Goal: Transaction & Acquisition: Purchase product/service

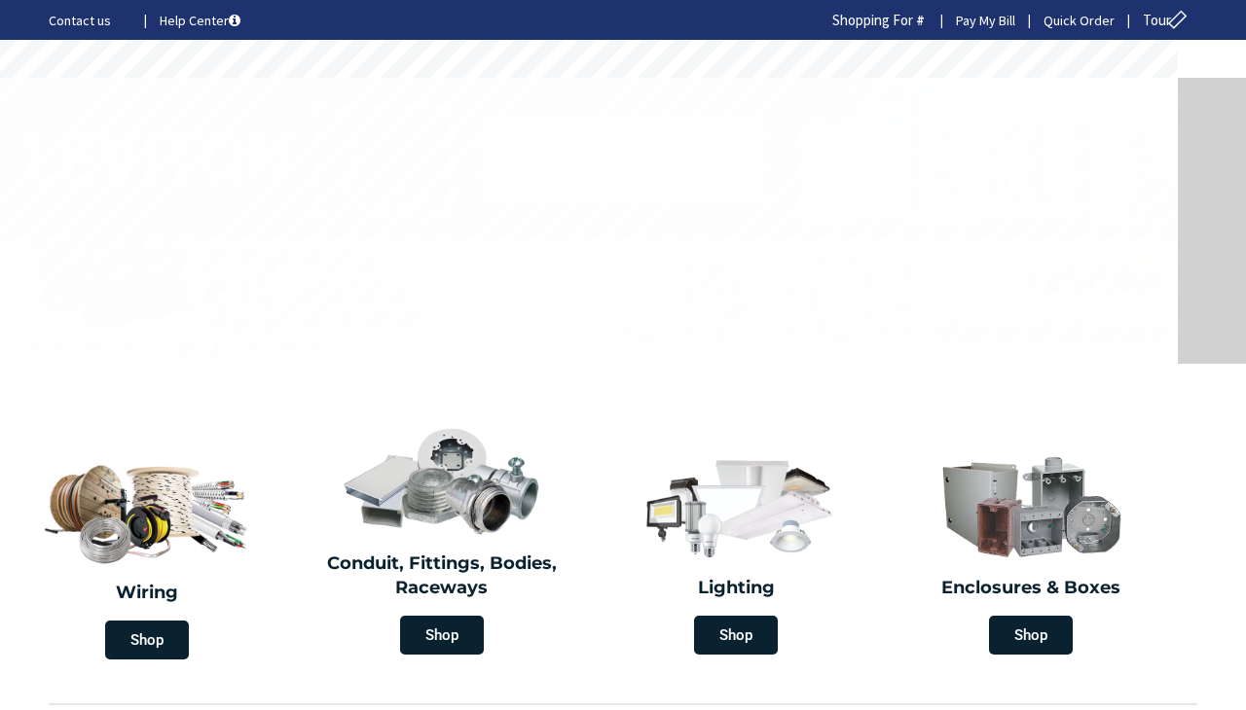
type input "[STREET_ADDRESS]"
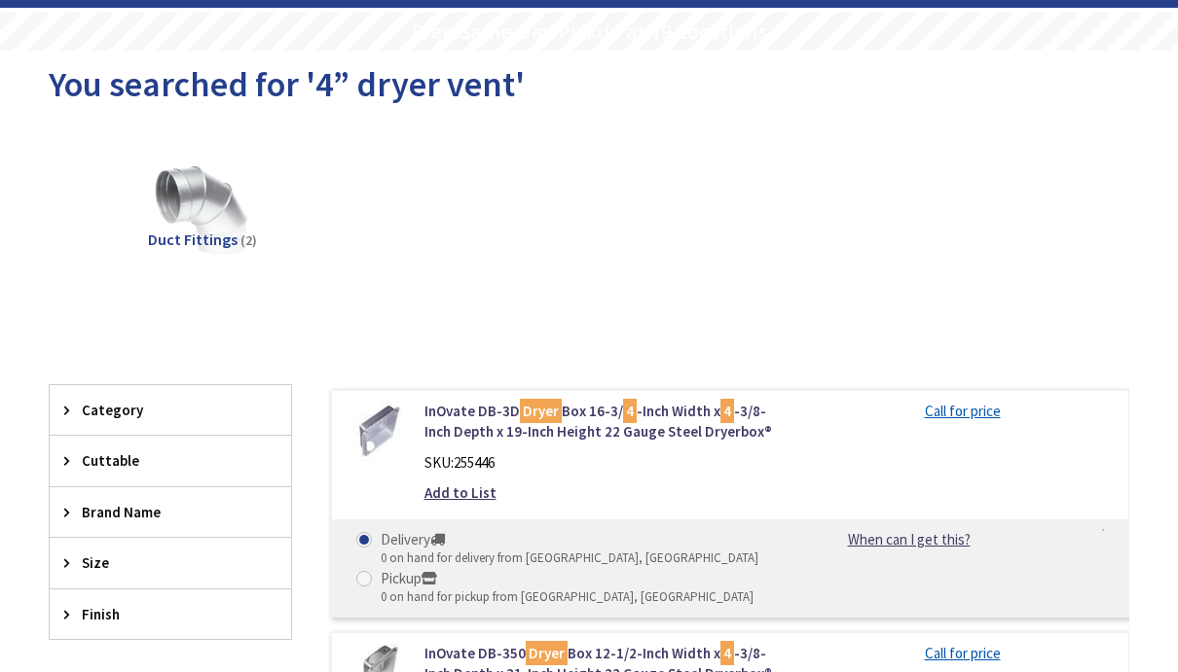
scroll to position [66, 0]
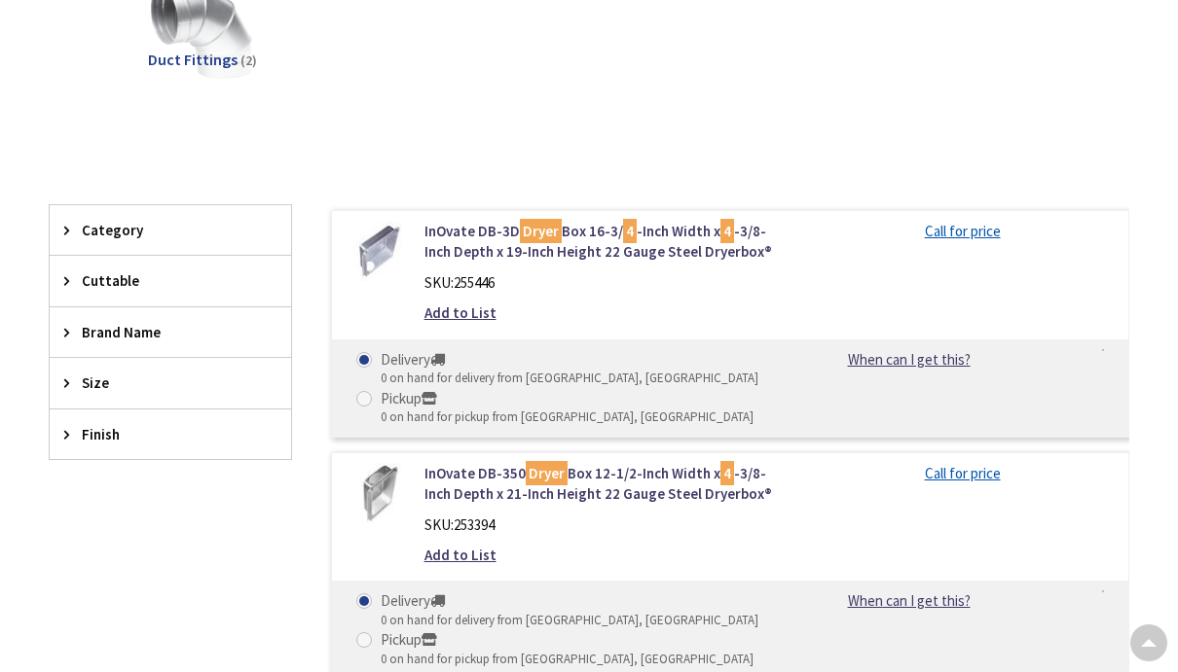
click at [182, 48] on img at bounding box center [202, 31] width 129 height 129
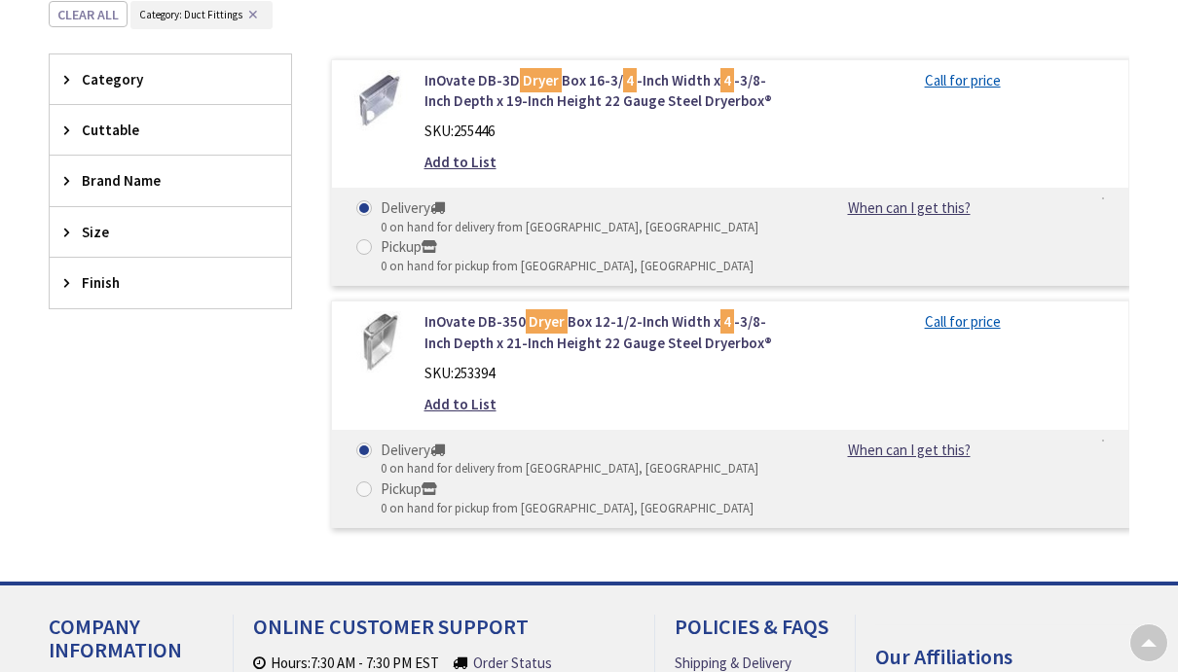
scroll to position [0, 0]
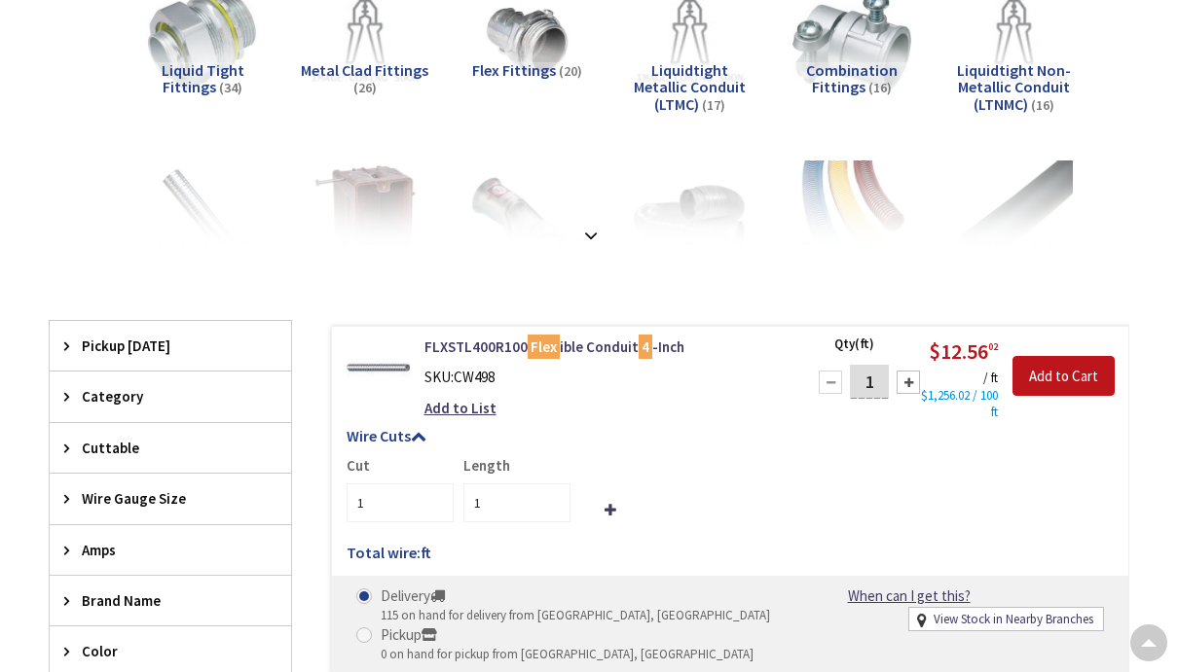
click at [363, 374] on img at bounding box center [377, 368] width 63 height 63
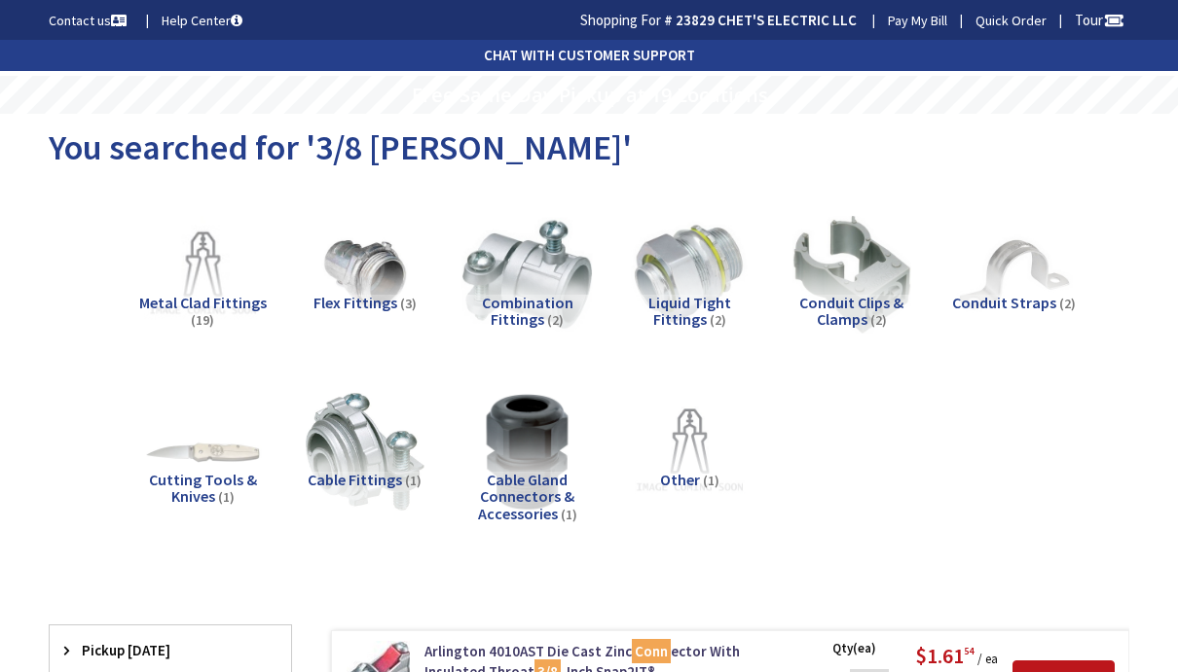
click at [533, 289] on img at bounding box center [526, 274] width 129 height 129
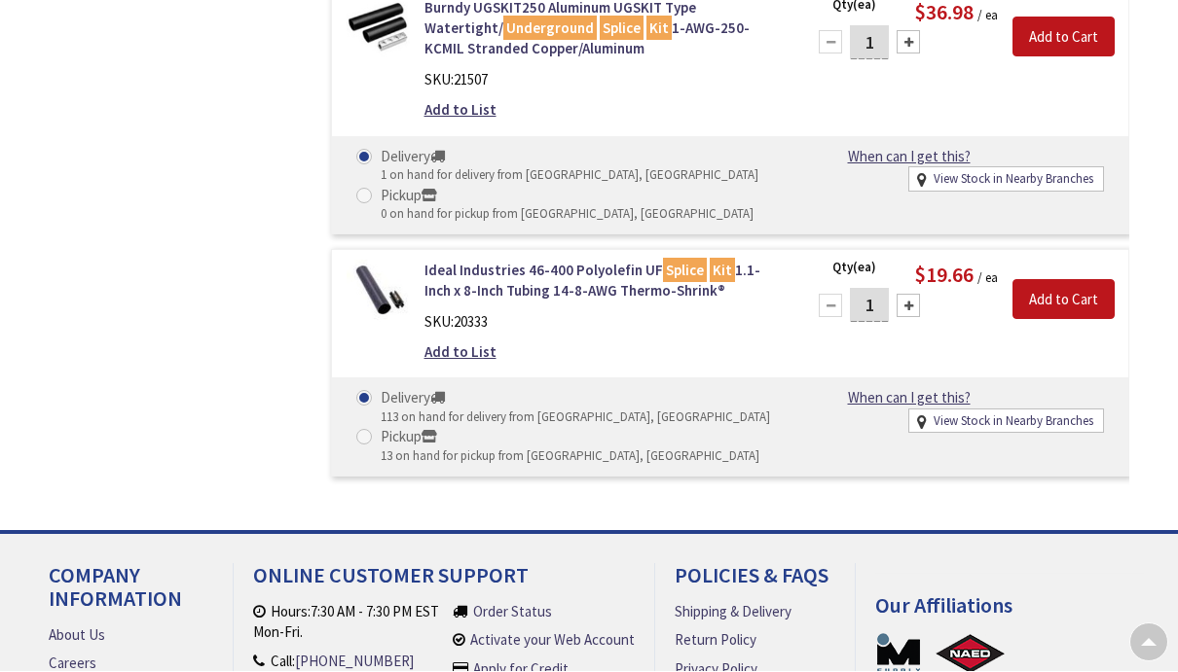
scroll to position [1258, 0]
